Goal: Task Accomplishment & Management: Manage account settings

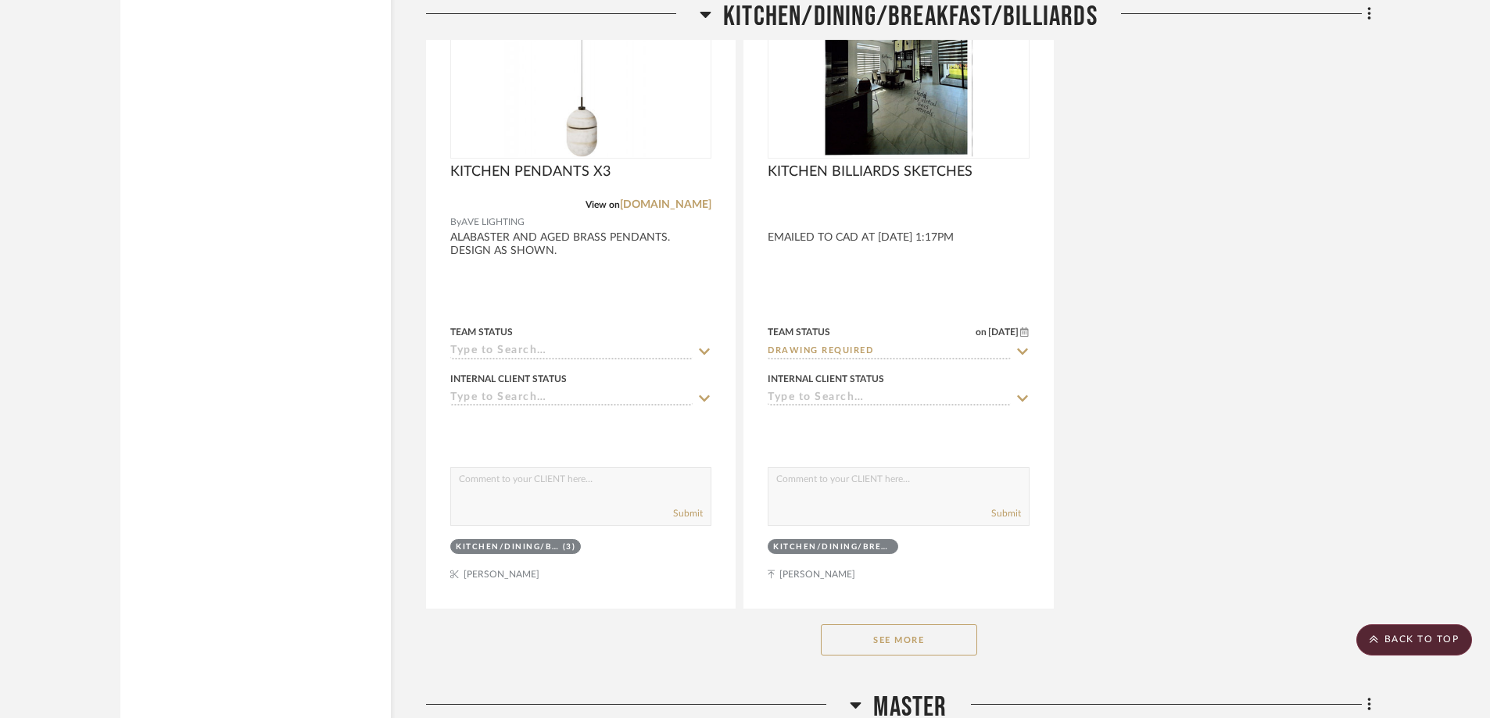
scroll to position [4300, 0]
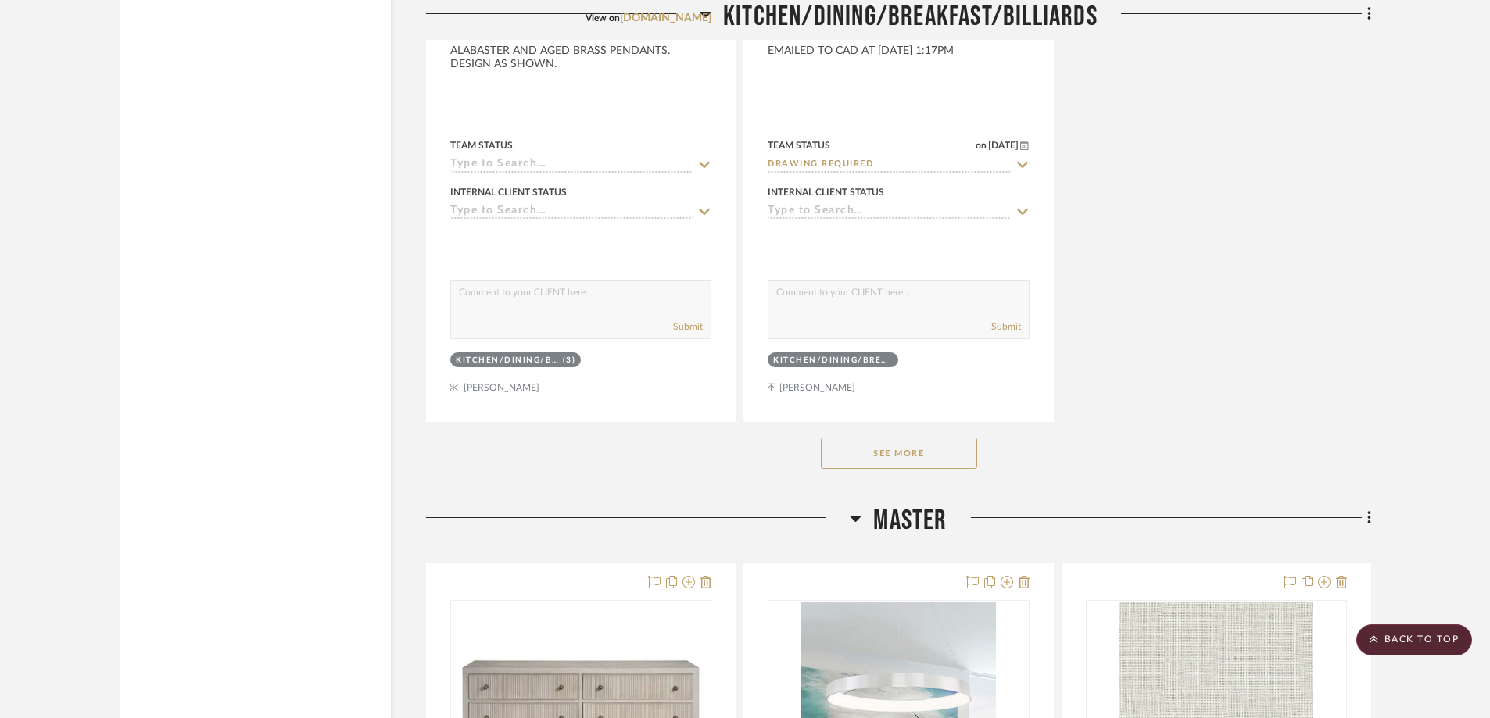
click at [910, 444] on button "See More" at bounding box center [899, 453] width 156 height 31
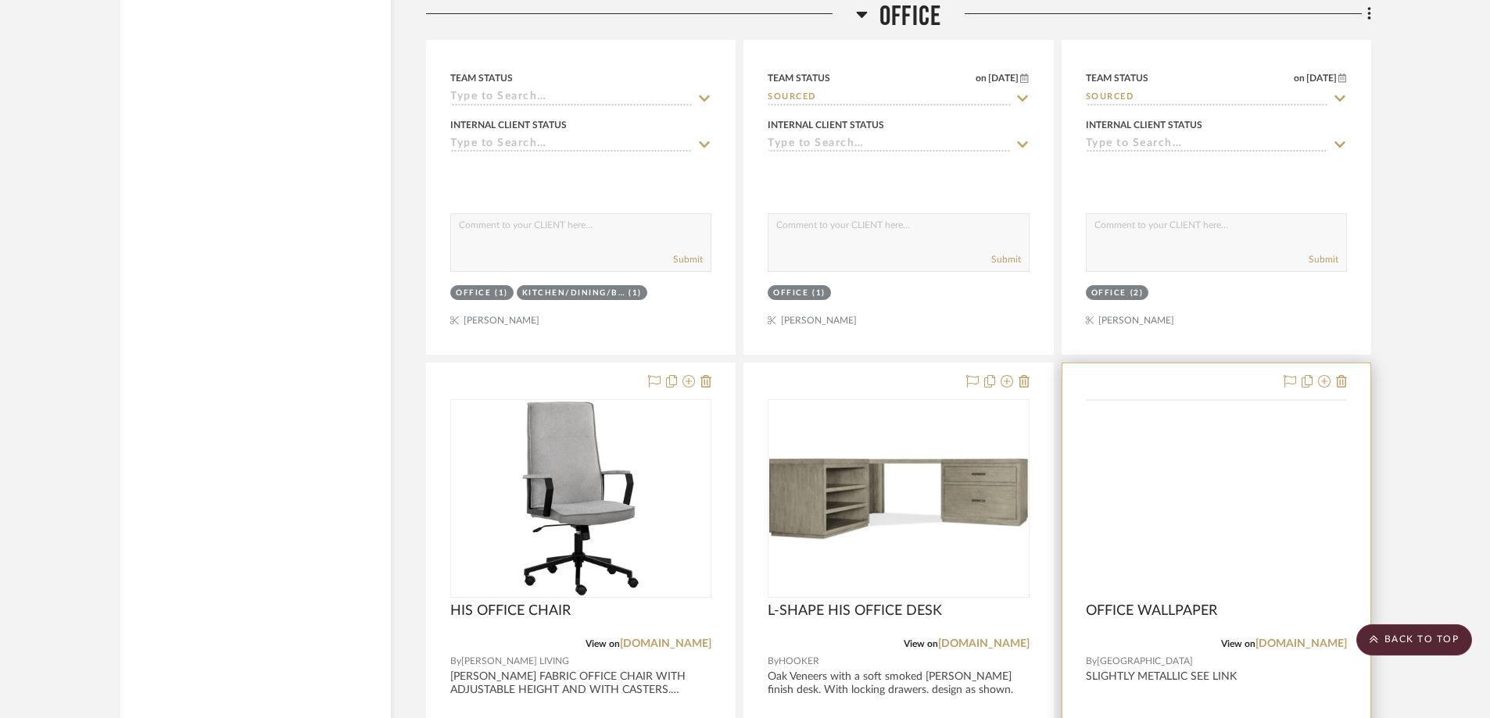
scroll to position [8912, 0]
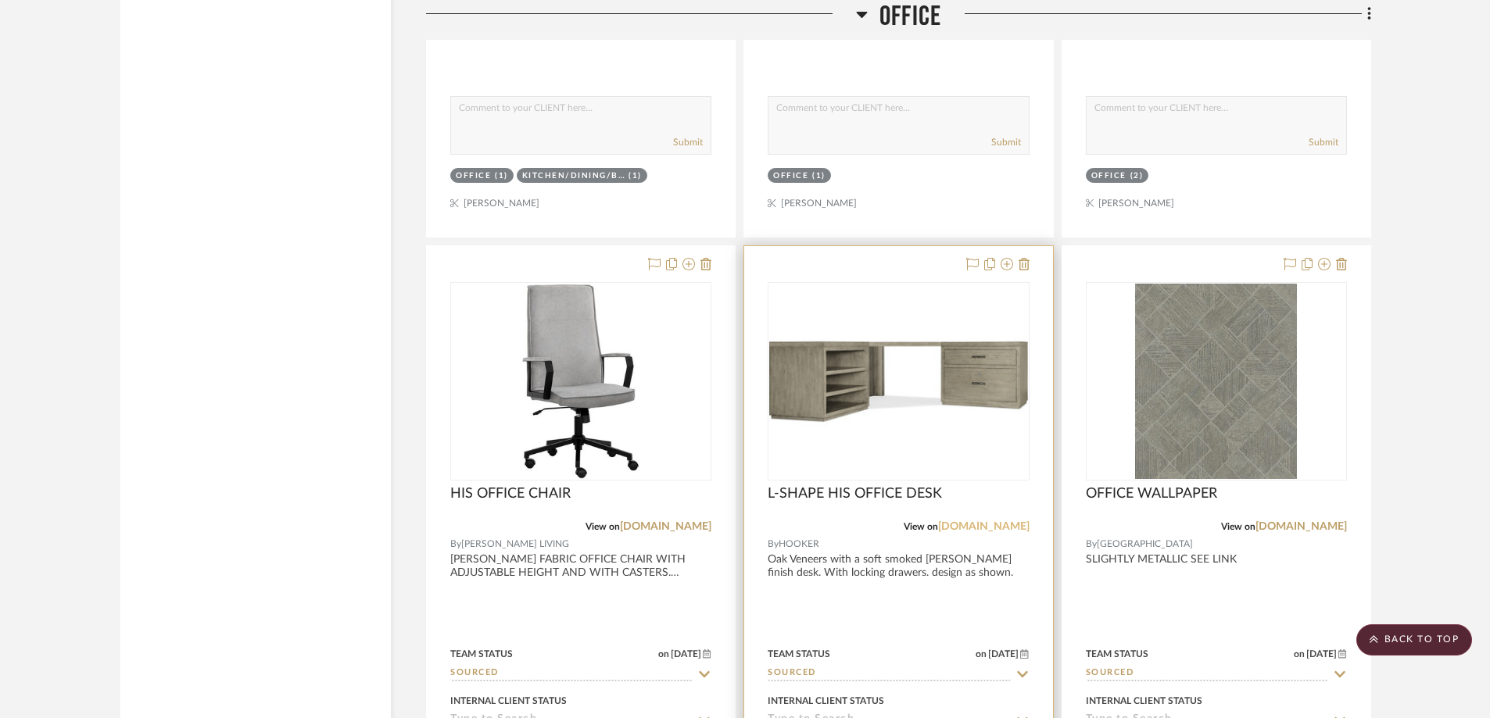
click at [953, 526] on link "[DOMAIN_NAME]" at bounding box center [983, 526] width 91 height 11
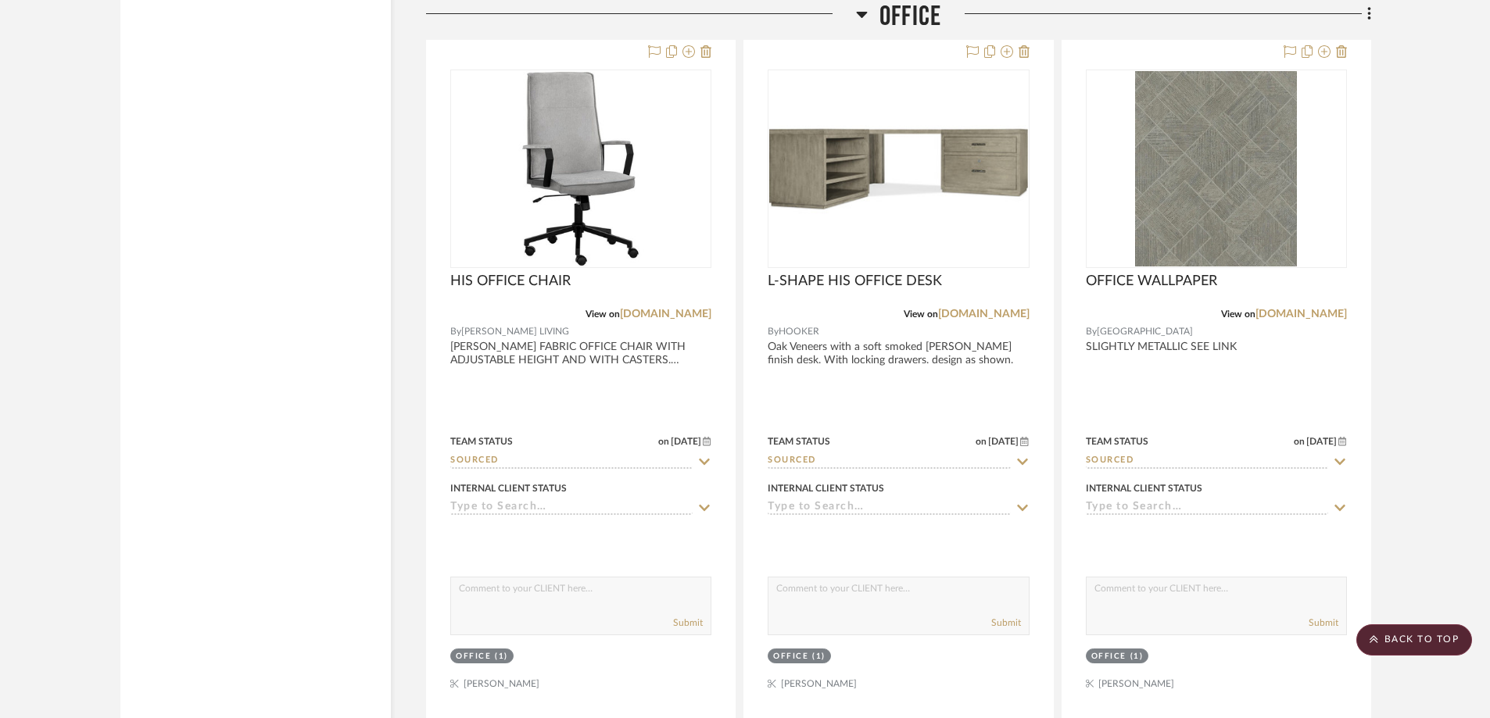
scroll to position [9225, 0]
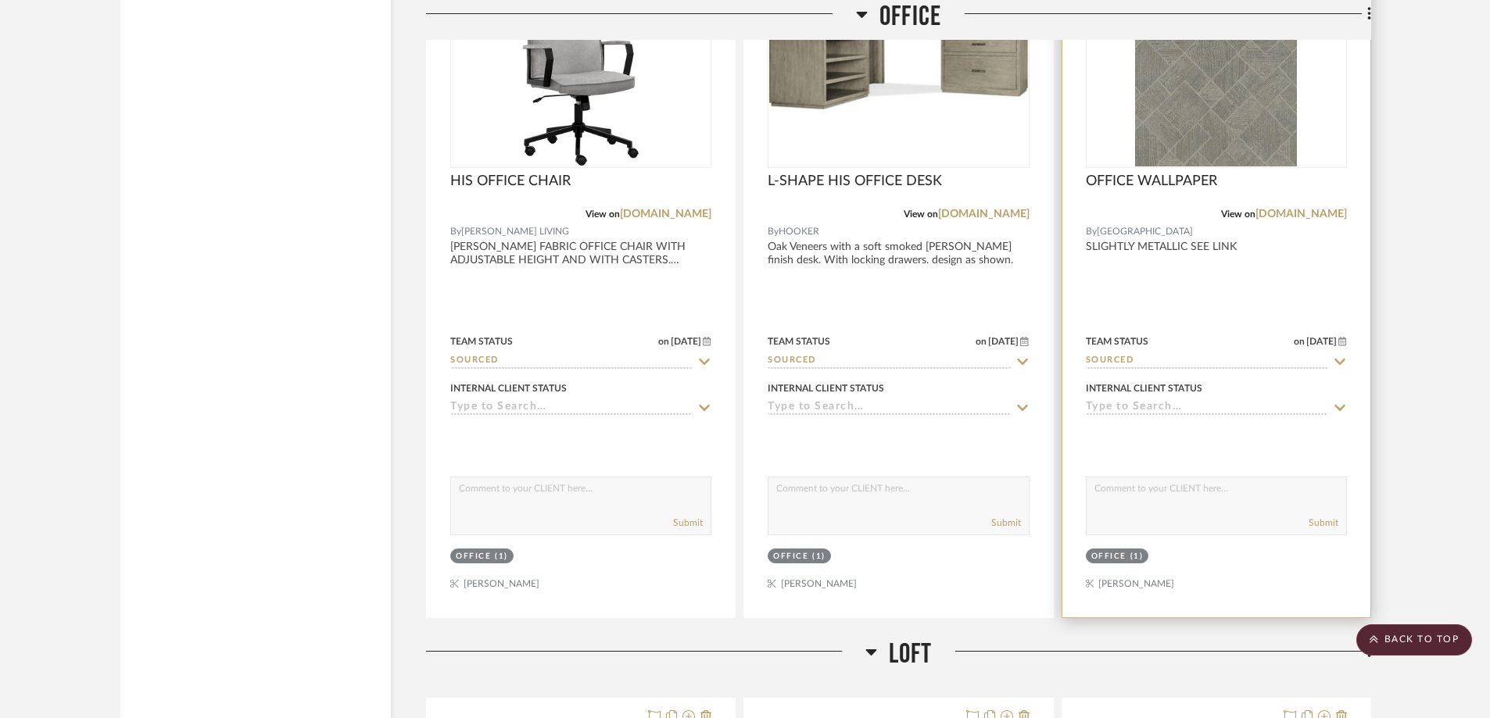
click at [1146, 265] on div at bounding box center [1216, 276] width 308 height 684
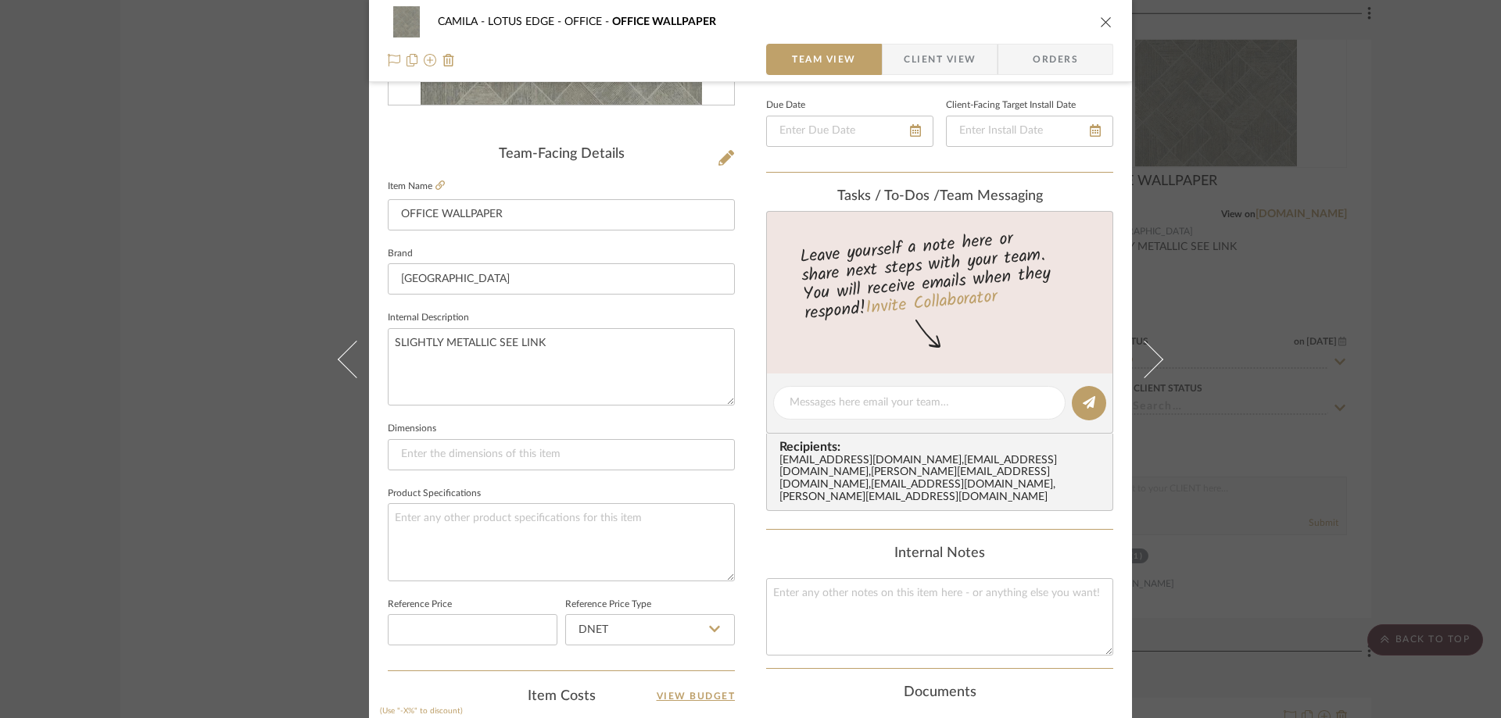
scroll to position [391, 0]
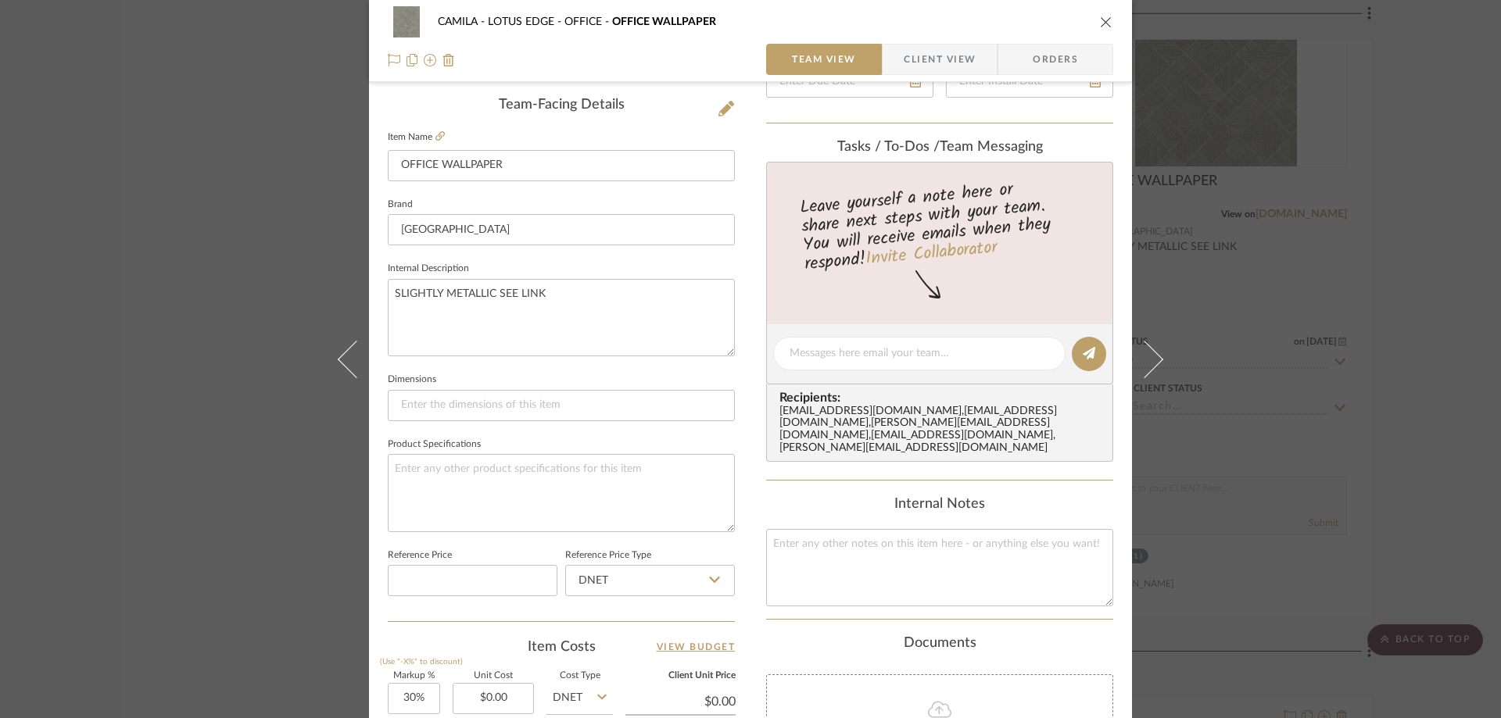
click at [954, 65] on span "Client View" at bounding box center [940, 59] width 72 height 31
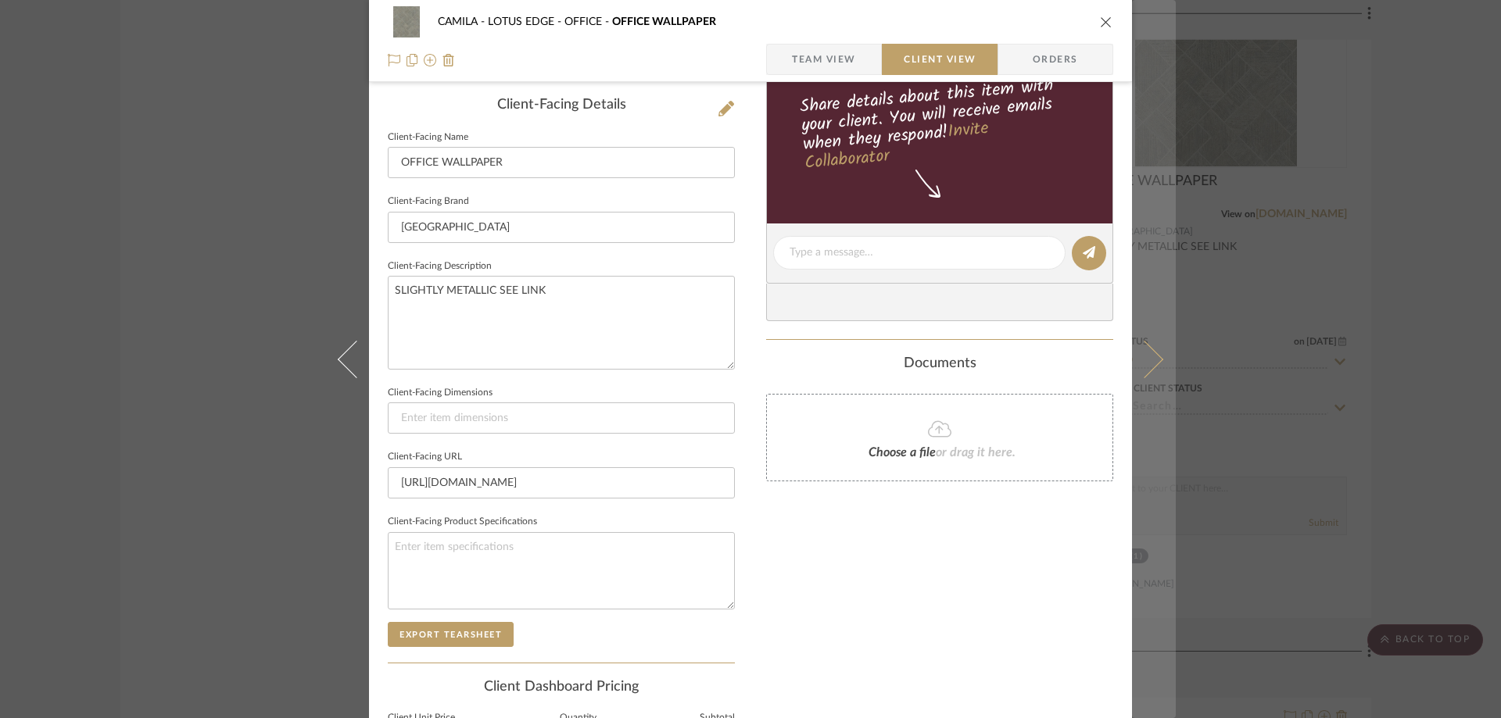
click at [1145, 346] on icon at bounding box center [1145, 359] width 38 height 38
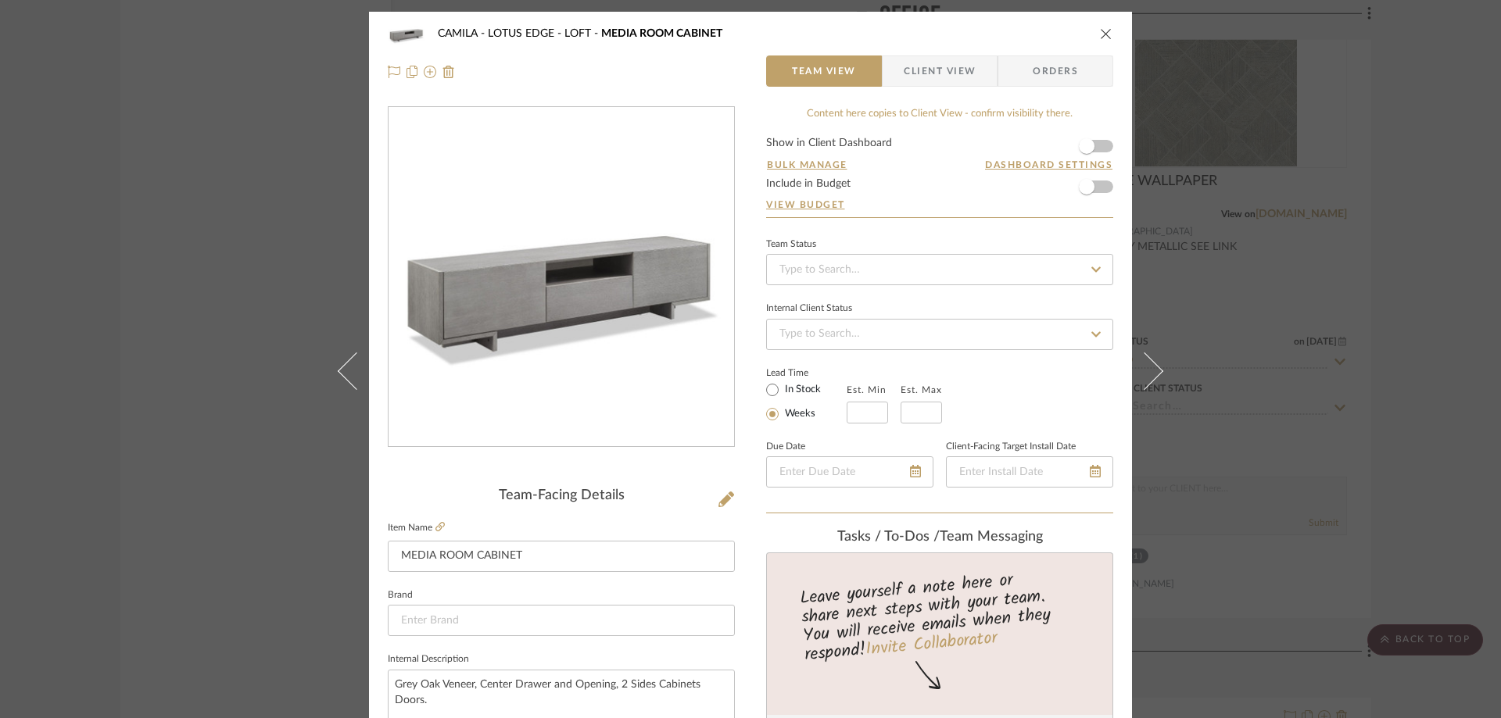
click at [1100, 34] on icon "close" at bounding box center [1106, 33] width 13 height 13
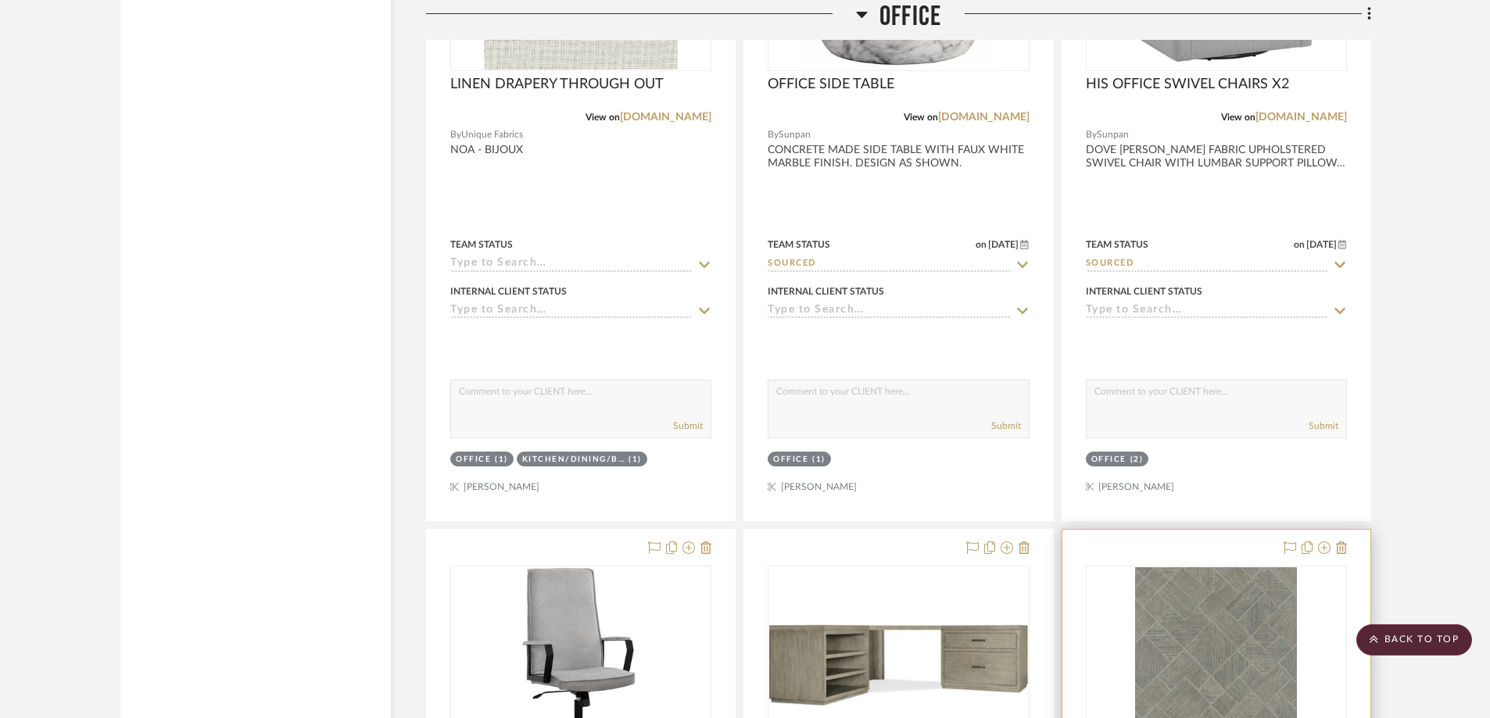
scroll to position [8443, 0]
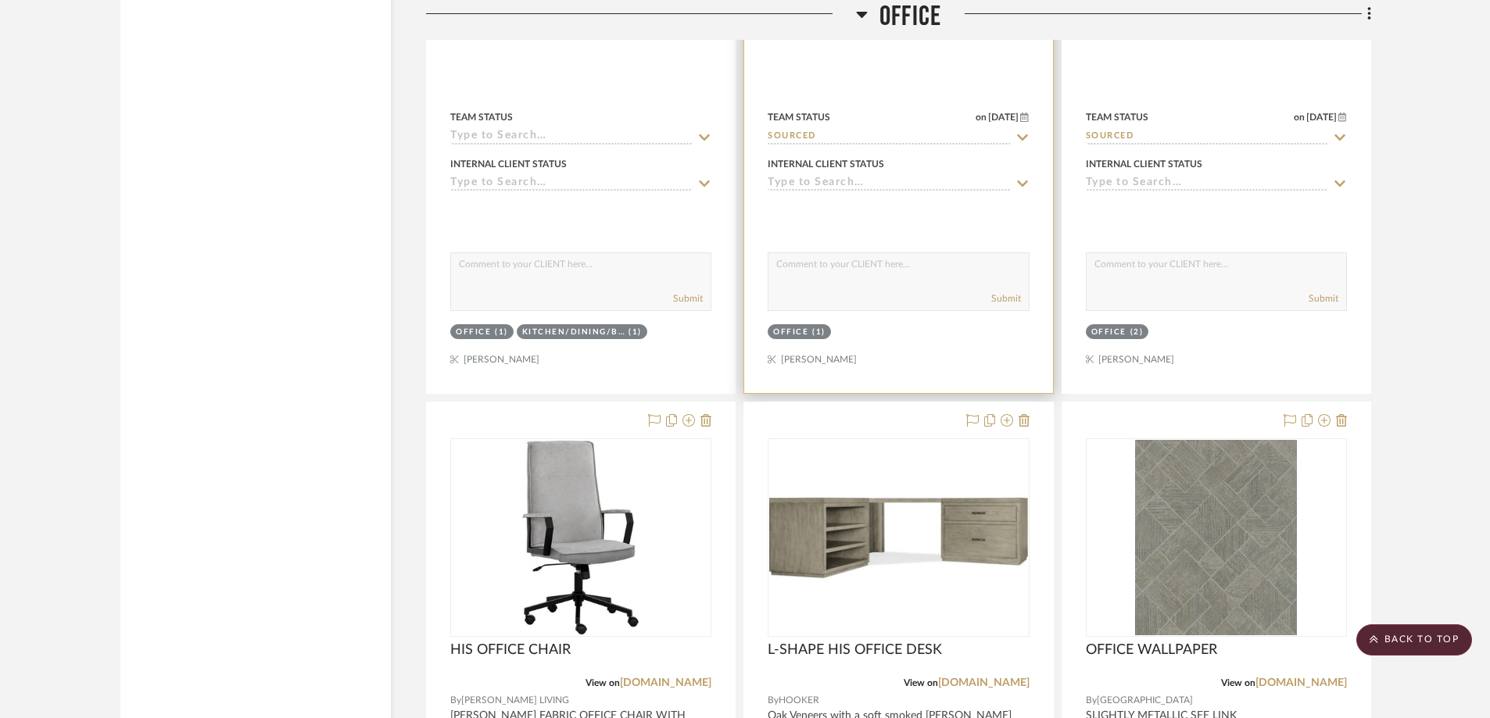
scroll to position [8912, 0]
